Goal: Transaction & Acquisition: Subscribe to service/newsletter

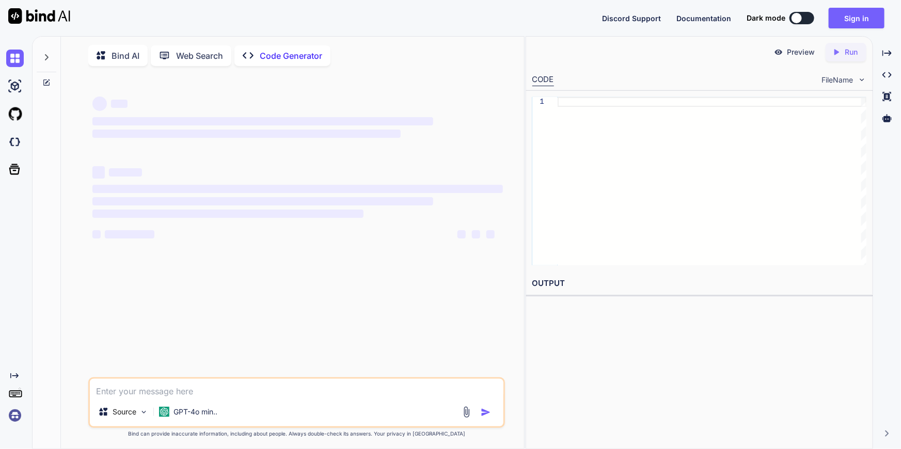
type textarea "x"
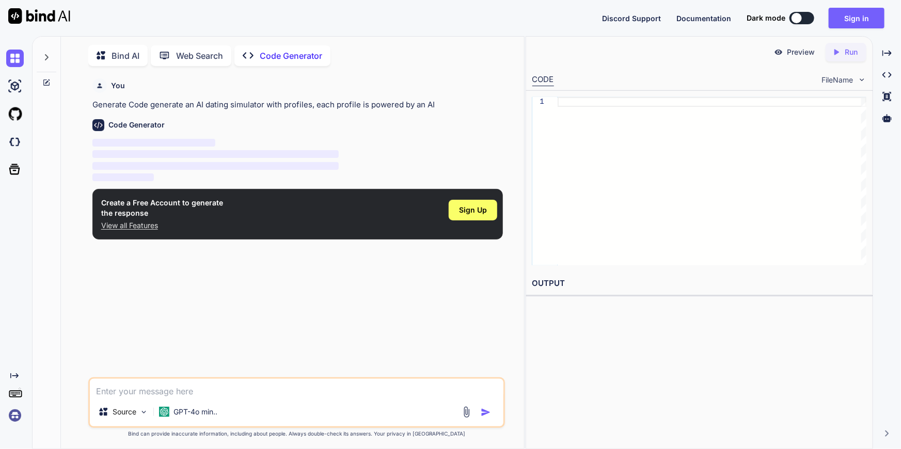
scroll to position [4, 0]
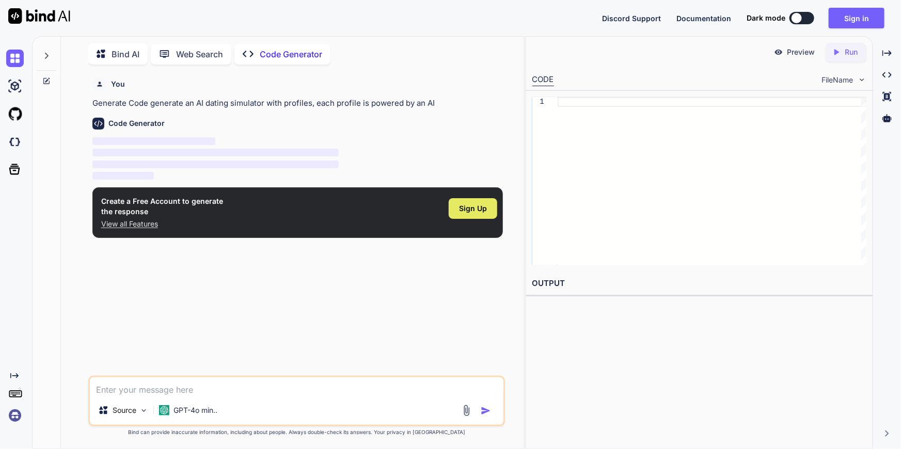
click at [471, 206] on span "Sign Up" at bounding box center [473, 209] width 28 height 10
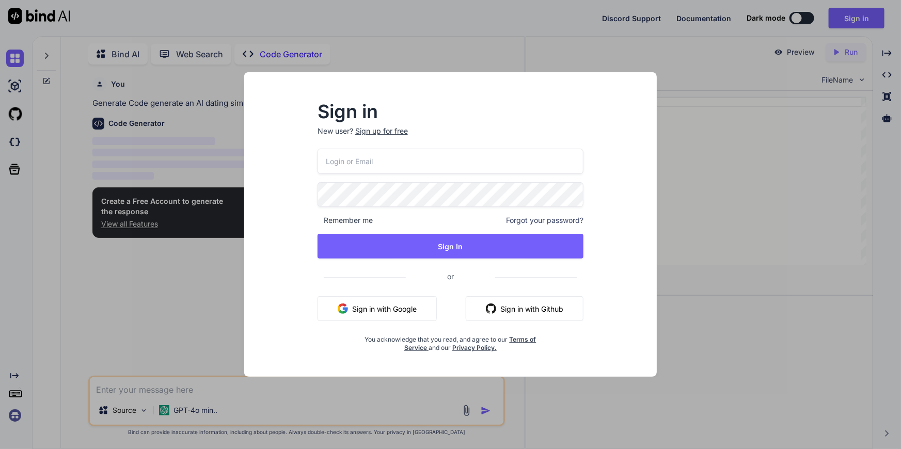
click at [354, 309] on button "Sign in with Google" at bounding box center [377, 309] width 119 height 25
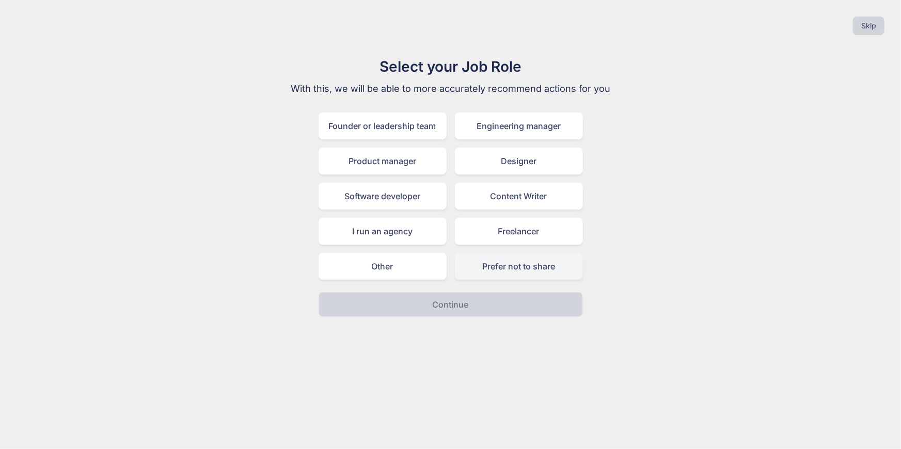
click at [512, 269] on div "Prefer not to share" at bounding box center [519, 266] width 128 height 27
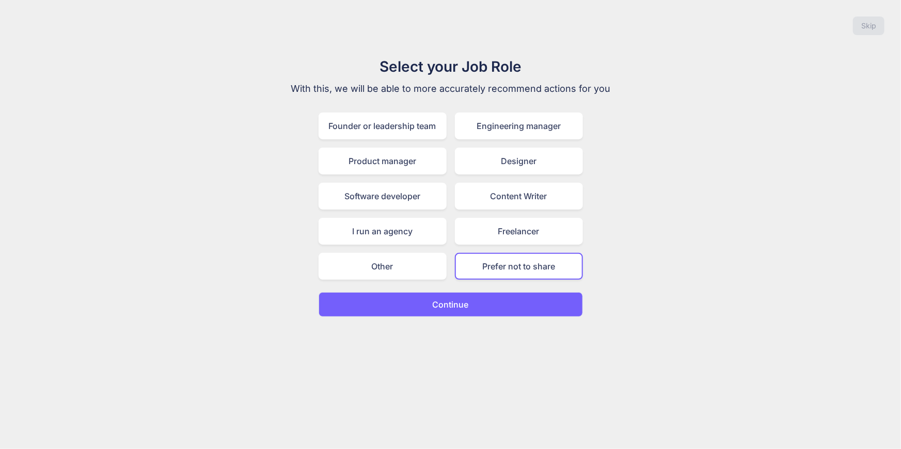
click at [482, 301] on button "Continue" at bounding box center [451, 304] width 264 height 25
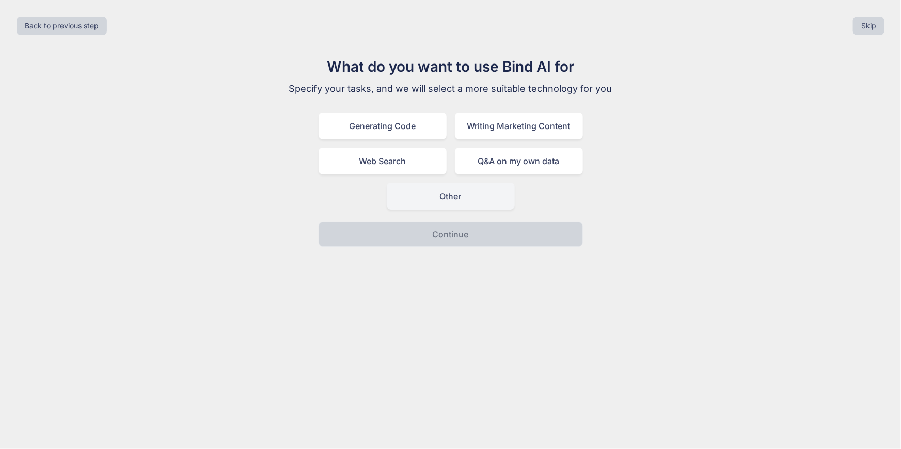
click at [450, 202] on div "Other" at bounding box center [451, 196] width 128 height 27
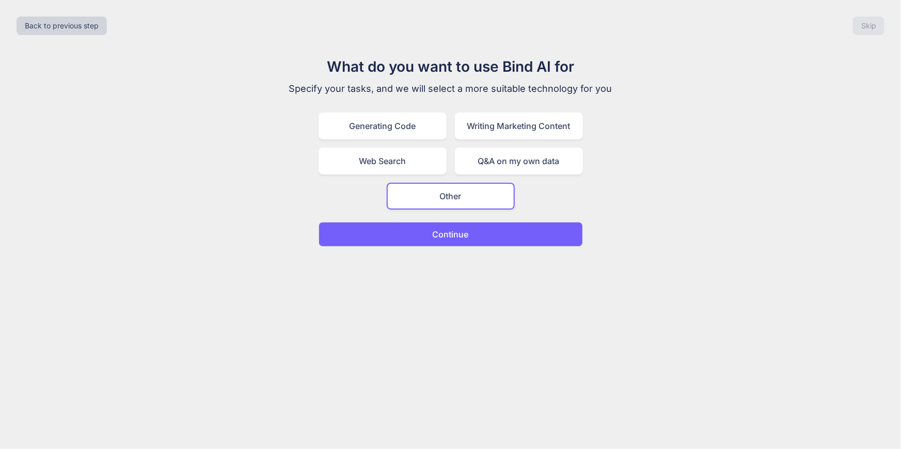
click at [454, 232] on p "Continue" at bounding box center [451, 234] width 36 height 12
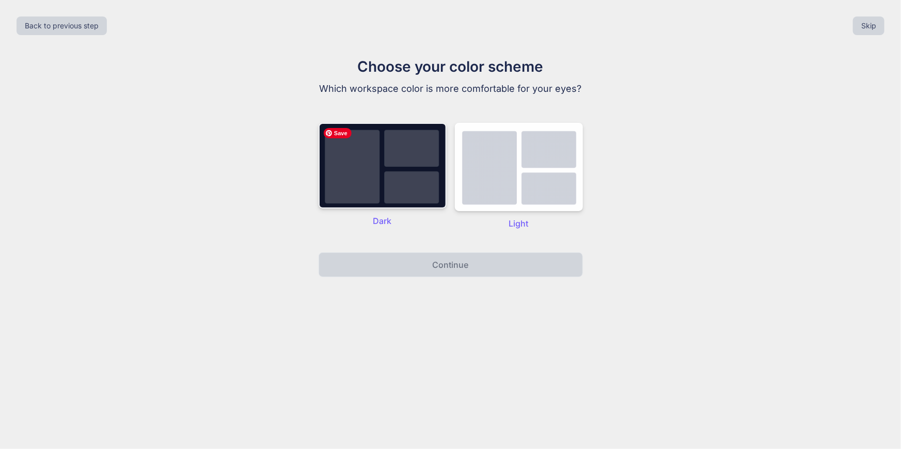
click at [364, 160] on img at bounding box center [383, 166] width 128 height 86
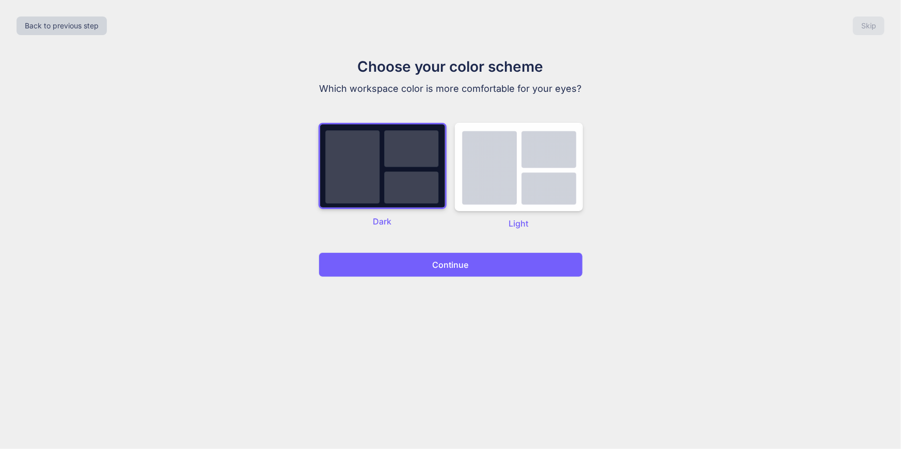
click at [493, 264] on button "Continue" at bounding box center [451, 265] width 264 height 25
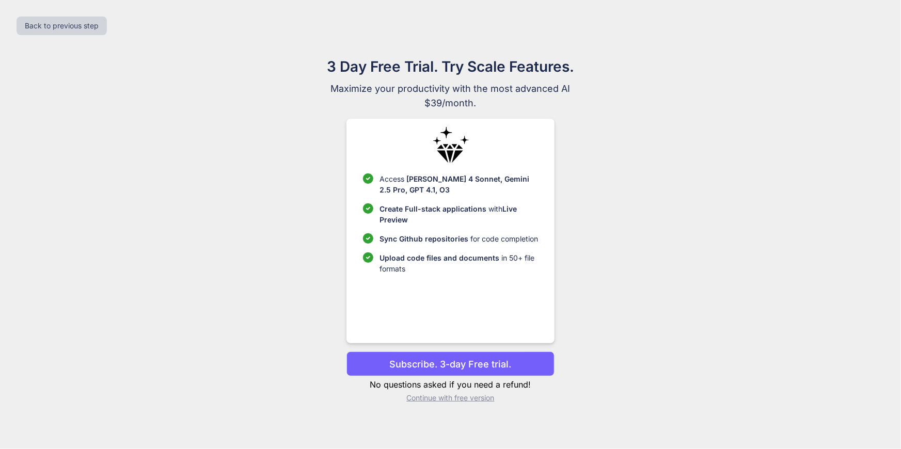
click at [458, 367] on p "Subscribe. 3-day Free trial." at bounding box center [451, 364] width 122 height 14
